Goal: Use online tool/utility: Utilize a website feature to perform a specific function

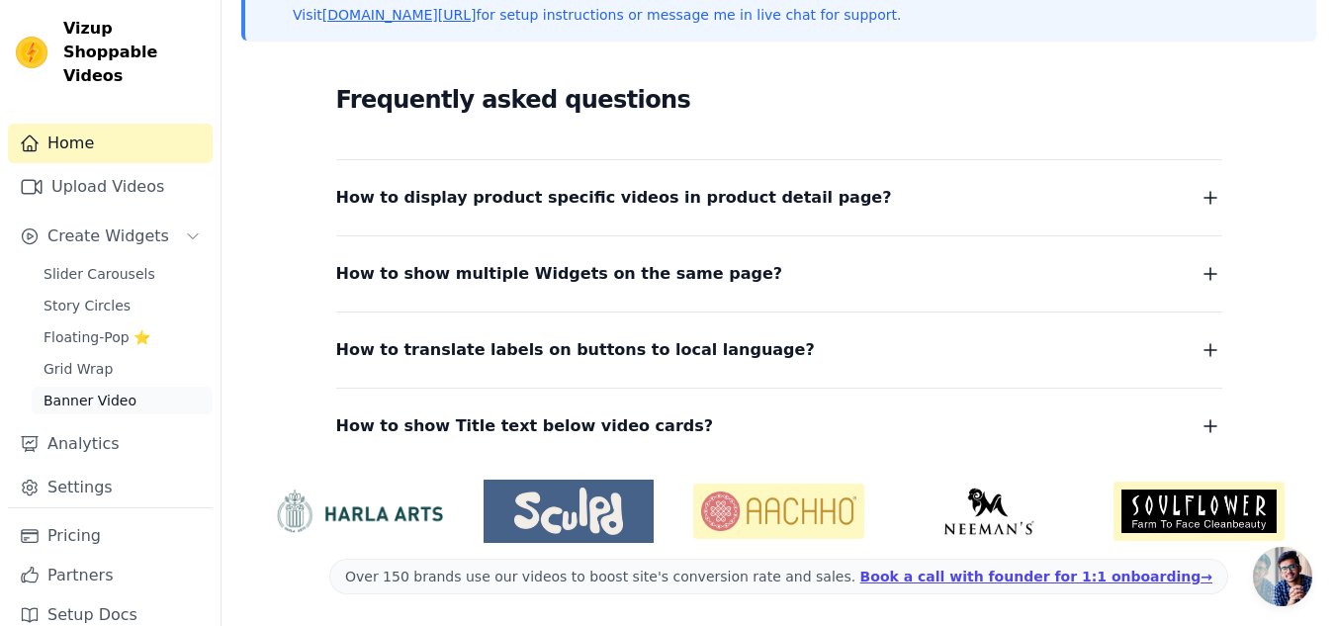
scroll to position [4, 0]
click at [146, 259] on link "Slider Carousels" at bounding box center [122, 273] width 181 height 28
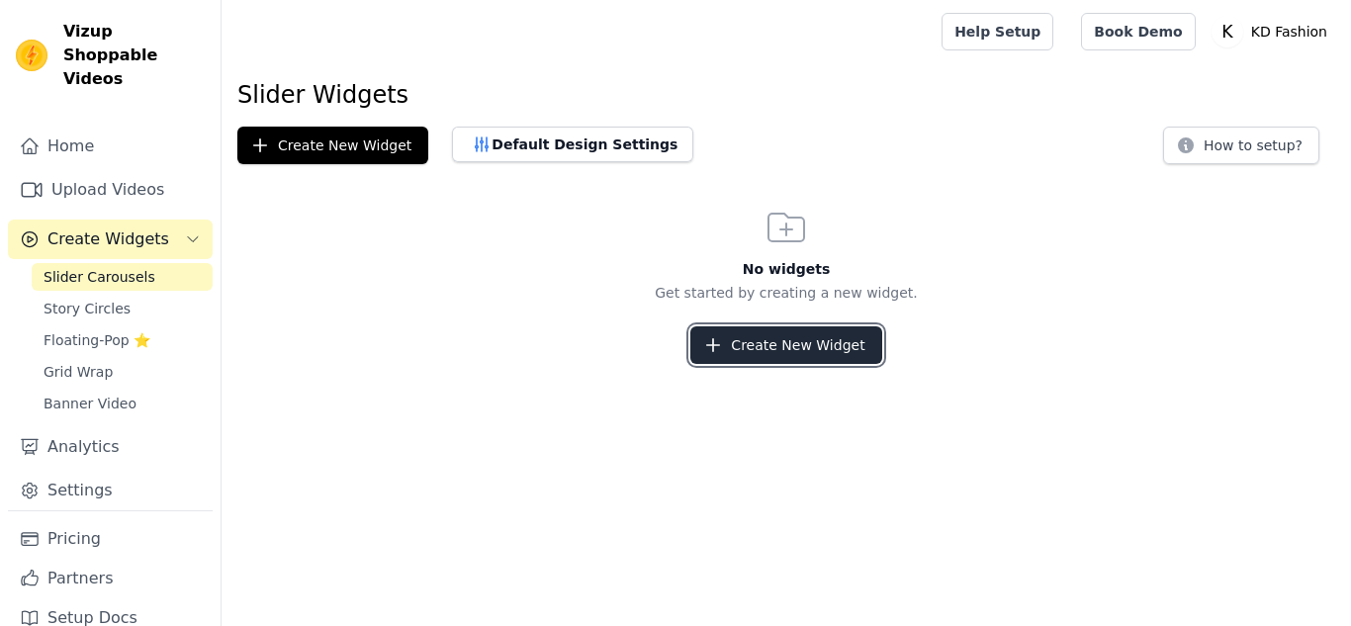
click at [742, 347] on button "Create New Widget" at bounding box center [785, 345] width 191 height 38
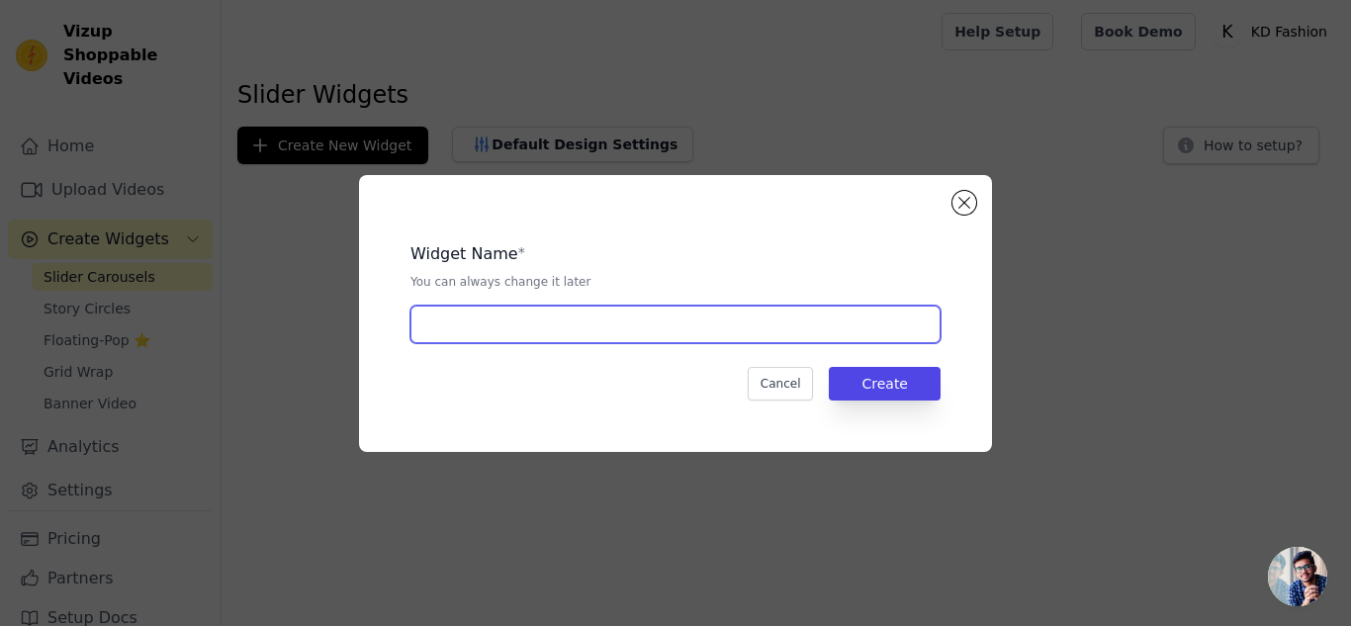
click at [688, 342] on input "text" at bounding box center [675, 325] width 530 height 38
type input "Video"
click at [627, 324] on input "Video" at bounding box center [675, 325] width 530 height 38
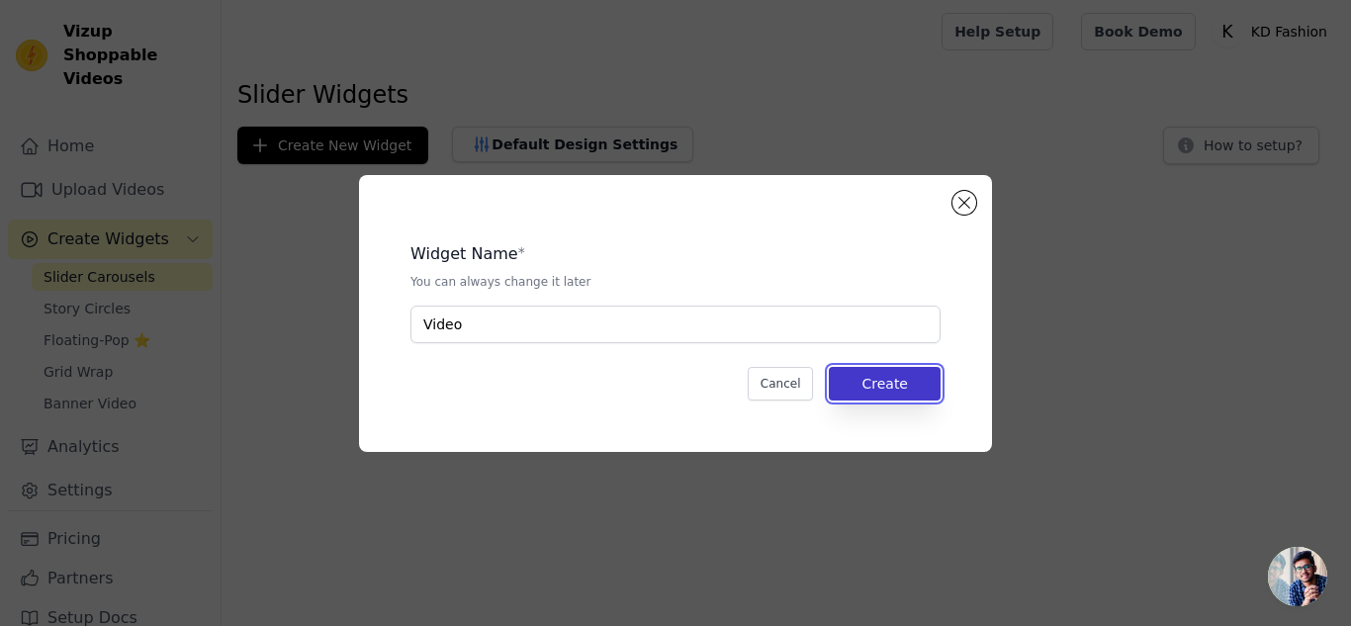
click at [877, 384] on button "Create" at bounding box center [885, 384] width 112 height 34
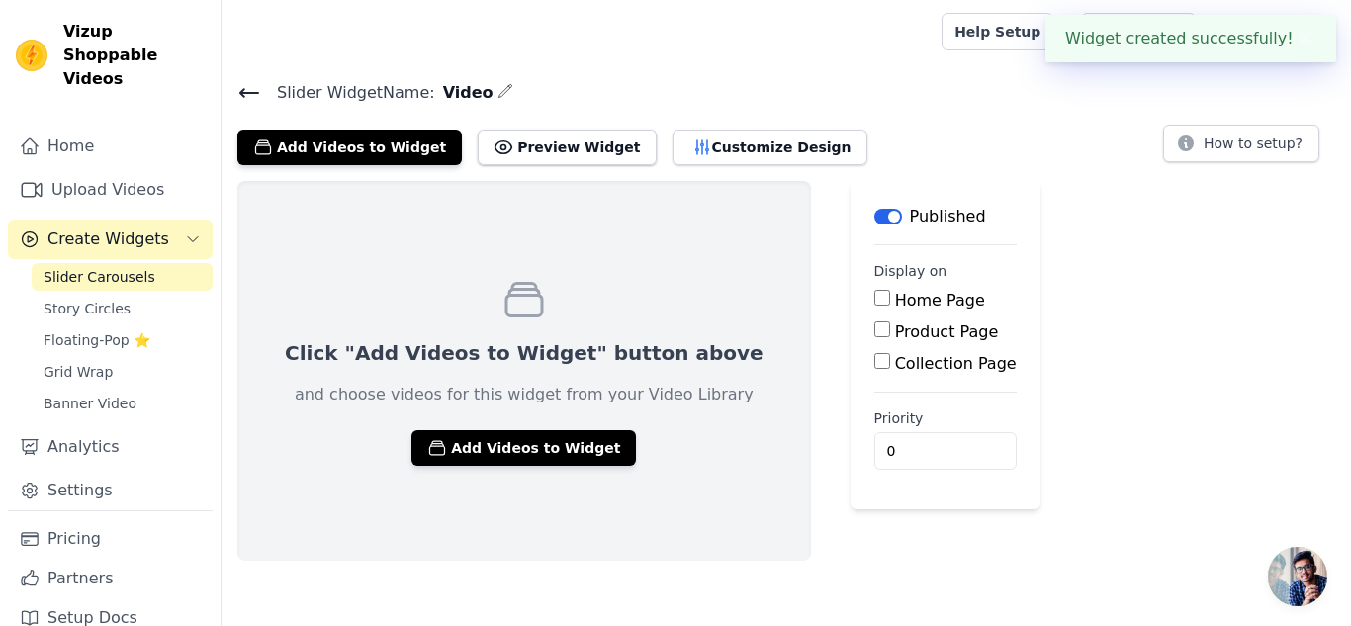
click at [874, 298] on input "Home Page" at bounding box center [882, 298] width 16 height 16
checkbox input "true"
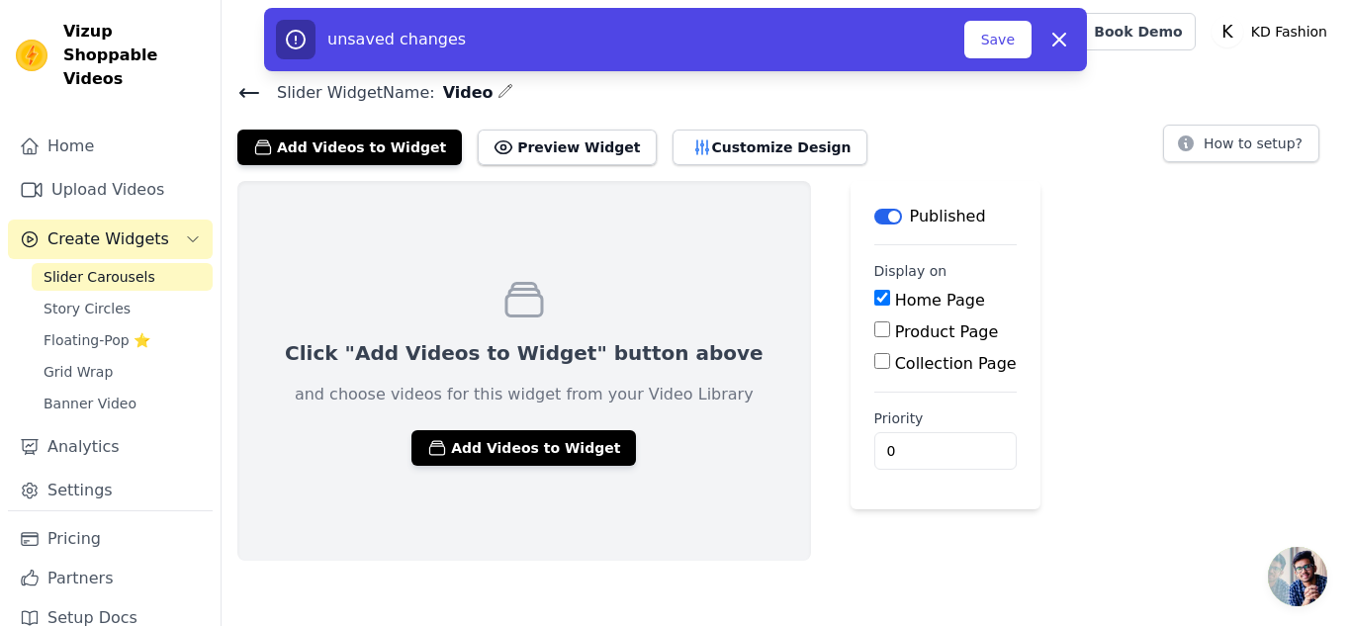
click at [874, 333] on input "Product Page" at bounding box center [882, 329] width 16 height 16
checkbox input "true"
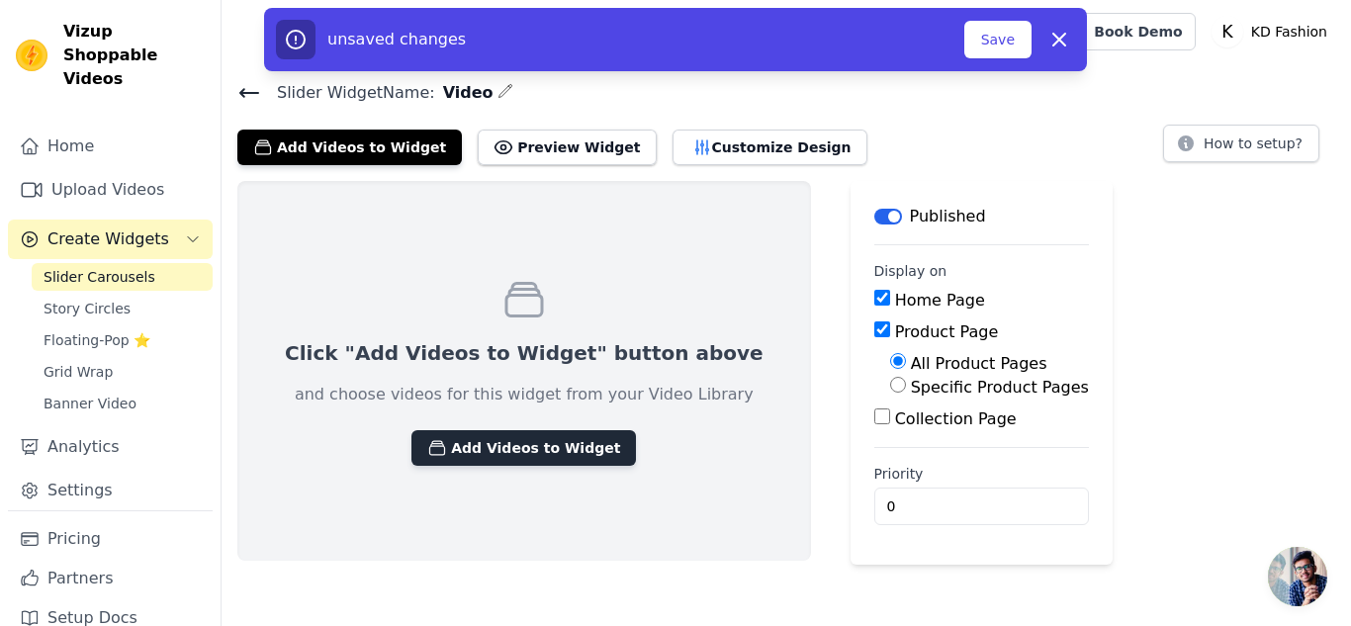
click at [504, 463] on button "Add Videos to Widget" at bounding box center [523, 448] width 224 height 36
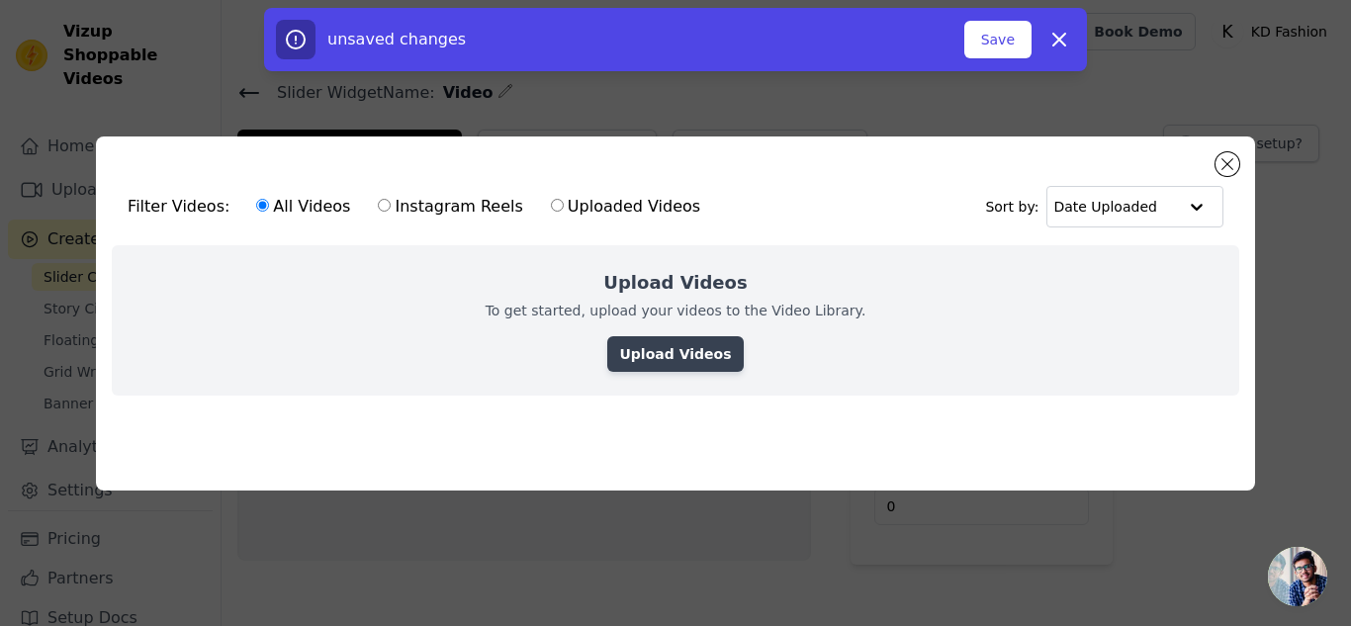
click at [657, 343] on link "Upload Videos" at bounding box center [674, 354] width 135 height 36
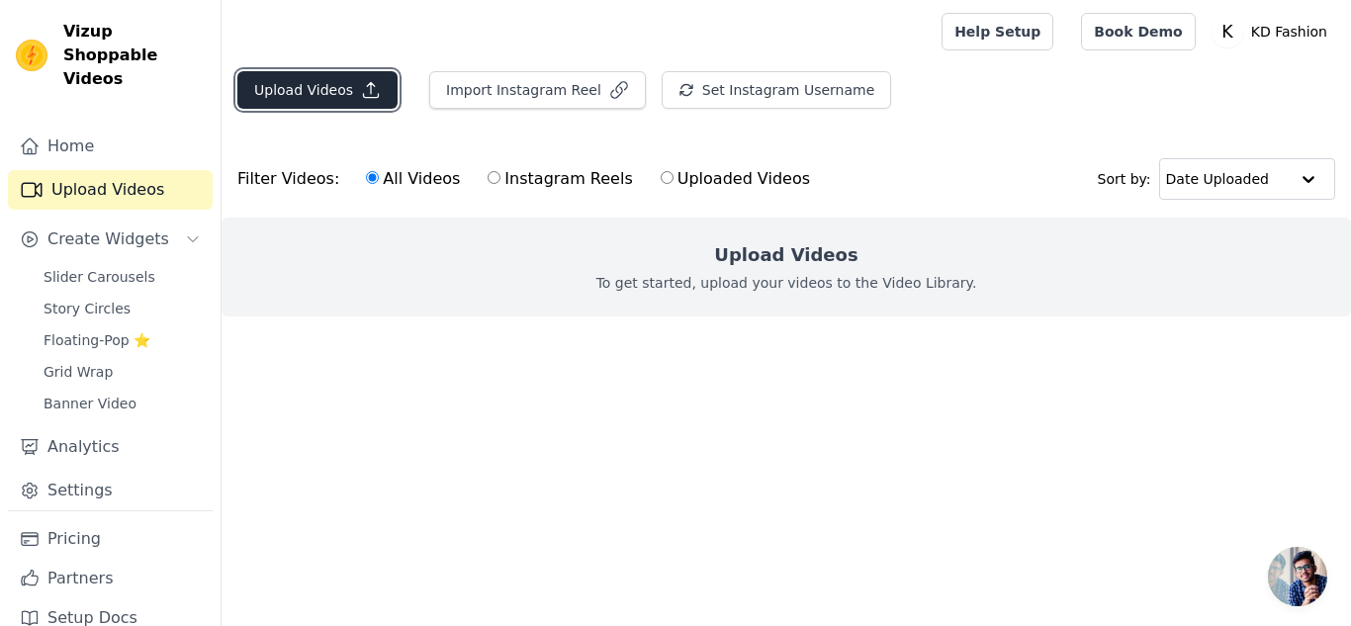
click at [352, 85] on button "Upload Videos" at bounding box center [317, 90] width 160 height 38
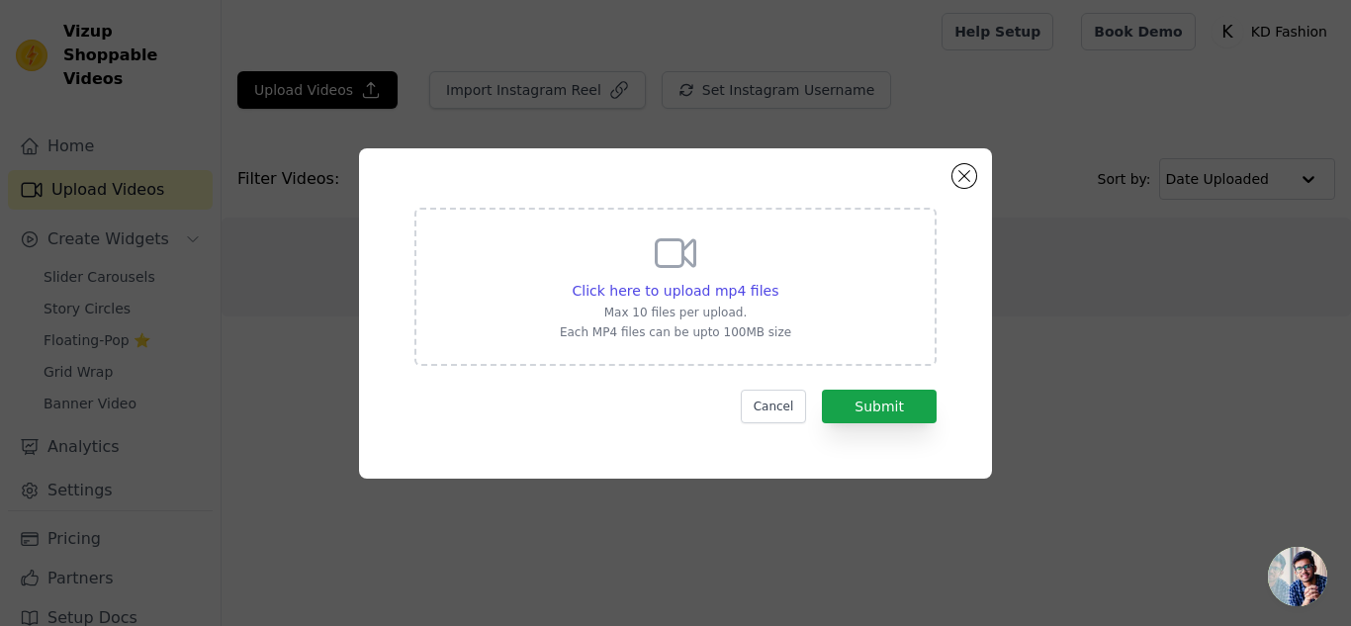
click at [667, 239] on icon at bounding box center [676, 252] width 39 height 27
click at [777, 280] on input "Click here to upload mp4 files Max 10 files per upload. Each MP4 files can be u…" at bounding box center [777, 280] width 1 height 1
click at [966, 180] on button "Close modal" at bounding box center [964, 176] width 24 height 24
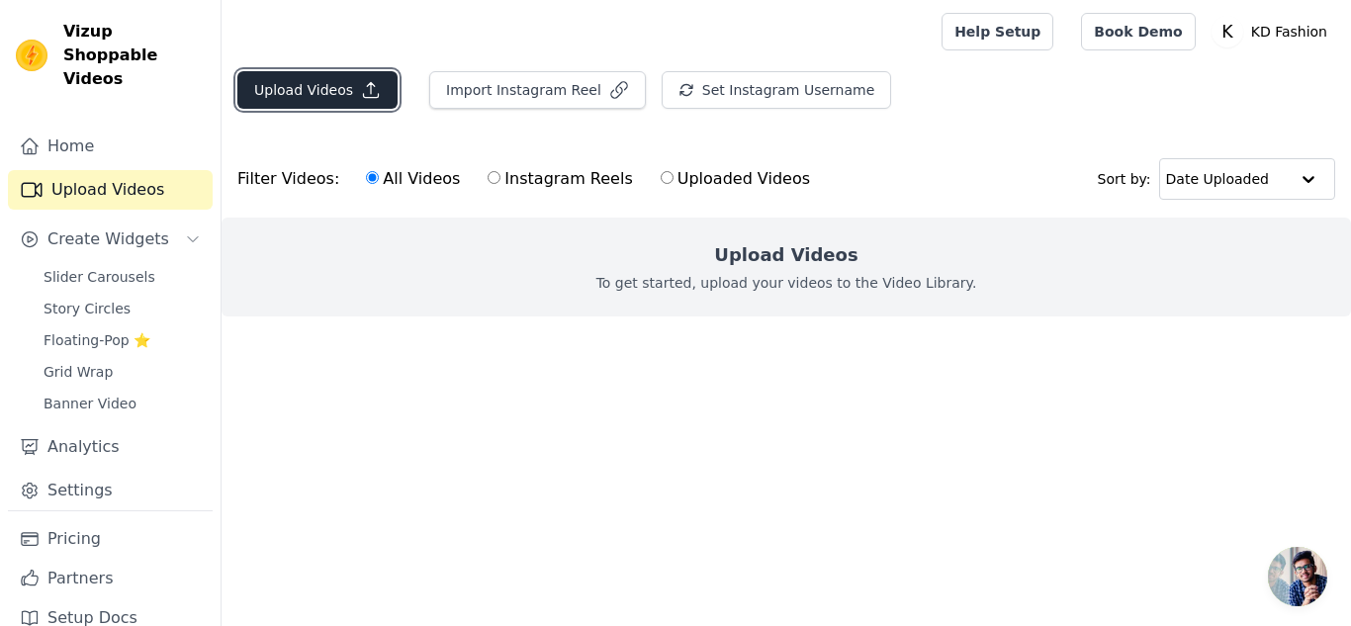
click at [321, 103] on button "Upload Videos" at bounding box center [317, 90] width 160 height 38
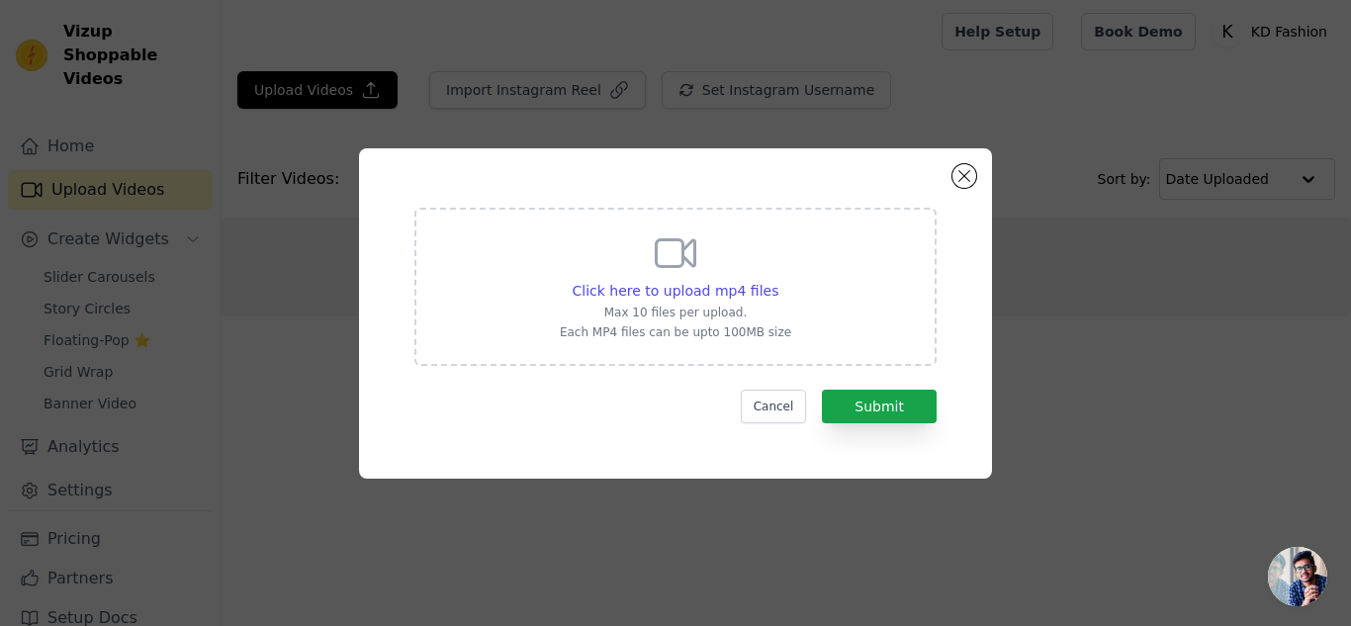
click at [719, 301] on div "Click here to upload mp4 files Max 10 files per upload. Each MP4 files can be u…" at bounding box center [675, 284] width 231 height 111
click at [777, 281] on input "Click here to upload mp4 files Max 10 files per upload. Each MP4 files can be u…" at bounding box center [777, 280] width 1 height 1
type input "C:\fakepath\reels 5.mp4"
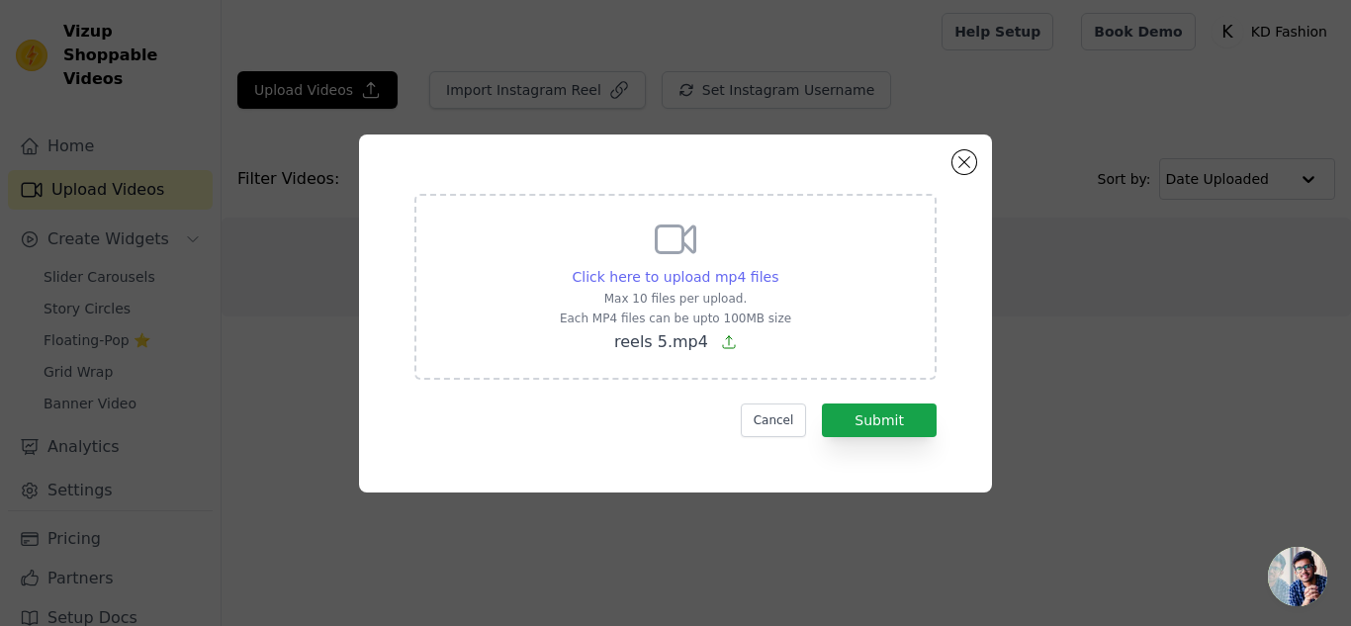
click at [728, 277] on span "Click here to upload mp4 files" at bounding box center [676, 277] width 207 height 16
click at [777, 267] on input "Click here to upload mp4 files Max 10 files per upload. Each MP4 files can be u…" at bounding box center [777, 266] width 1 height 1
click at [954, 156] on button "Close modal" at bounding box center [964, 162] width 24 height 24
